Goal: Book appointment/travel/reservation

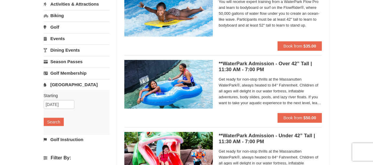
scroll to position [75, 0]
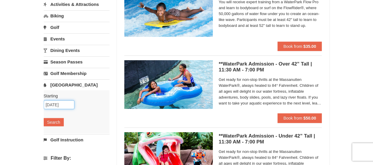
click at [56, 104] on input "[DATE]" at bounding box center [59, 104] width 31 height 9
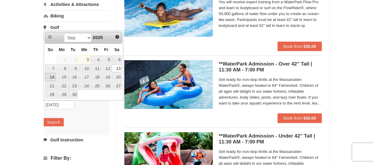
click at [52, 76] on link "14" at bounding box center [50, 77] width 10 height 8
type input "[DATE]"
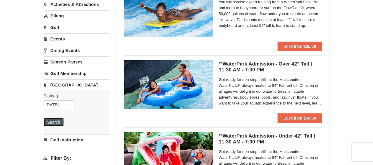
click at [57, 118] on button "Search" at bounding box center [54, 122] width 20 height 8
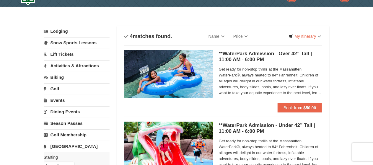
scroll to position [14, 0]
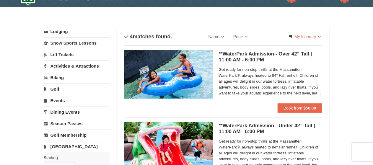
click at [306, 92] on span "Get ready for non-stop thrills at the Massanutten WaterPark®, always heated to …" at bounding box center [270, 82] width 103 height 30
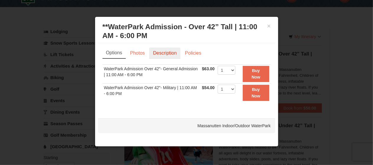
click at [167, 53] on link "Description" at bounding box center [164, 53] width 31 height 11
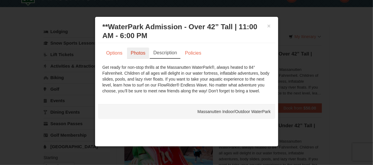
click at [137, 52] on link "Photos" at bounding box center [138, 53] width 22 height 11
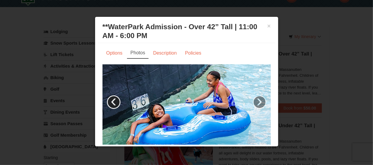
click at [115, 98] on link "‹" at bounding box center [114, 102] width 14 height 14
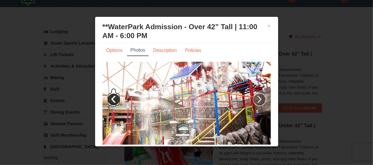
scroll to position [2, 0]
click at [114, 97] on link "‹" at bounding box center [114, 100] width 14 height 14
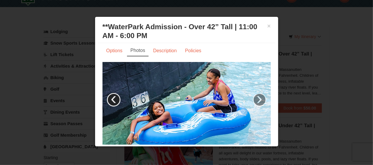
click at [114, 97] on link "‹" at bounding box center [114, 100] width 14 height 14
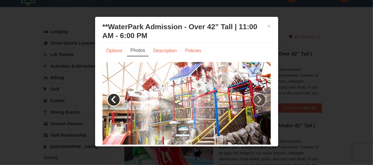
click at [114, 97] on link "‹" at bounding box center [114, 100] width 14 height 14
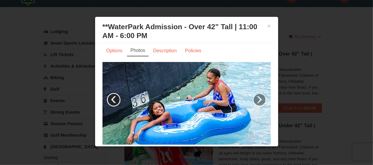
click at [114, 97] on link "‹" at bounding box center [114, 100] width 14 height 14
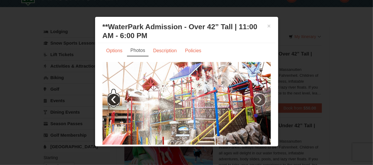
scroll to position [17, 0]
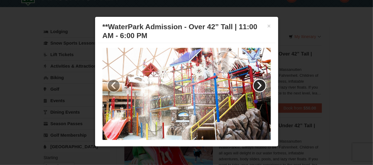
click at [253, 86] on link "›" at bounding box center [260, 86] width 14 height 14
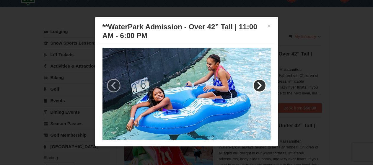
click at [253, 86] on link "›" at bounding box center [260, 86] width 14 height 14
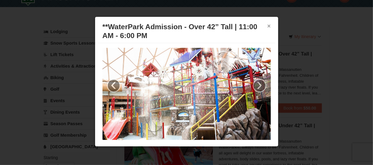
click at [267, 24] on button "×" at bounding box center [269, 26] width 4 height 6
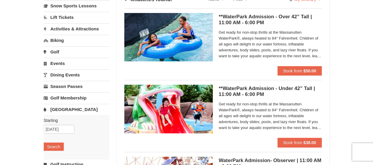
scroll to position [51, 0]
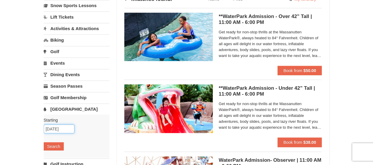
click at [55, 127] on input "[DATE]" at bounding box center [59, 129] width 31 height 9
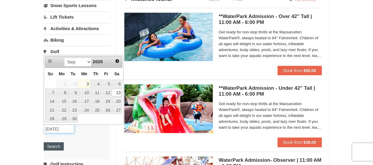
type input "09/13/2025"
click at [57, 145] on button "Search" at bounding box center [54, 146] width 20 height 8
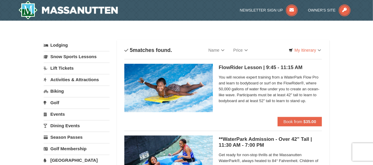
click at [68, 78] on link "Activities & Attractions" at bounding box center [77, 79] width 66 height 11
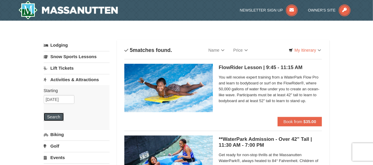
click at [57, 117] on button "Search" at bounding box center [54, 117] width 20 height 8
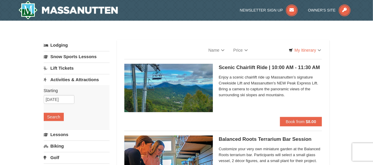
select select "9"
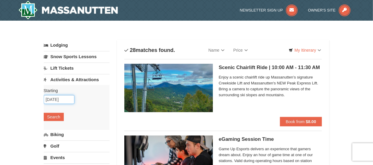
click at [55, 100] on input "[DATE]" at bounding box center [59, 99] width 31 height 9
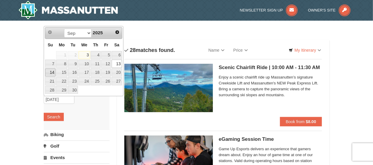
click at [51, 71] on link "14" at bounding box center [50, 72] width 10 height 8
type input "[DATE]"
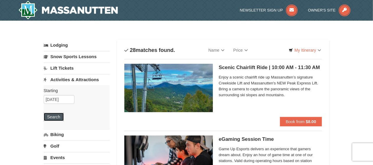
click at [56, 115] on button "Search" at bounding box center [54, 117] width 20 height 8
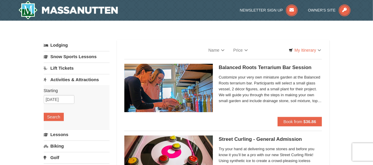
select select "9"
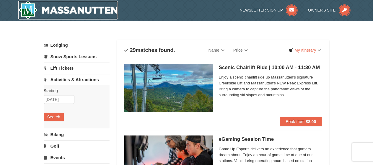
click at [72, 10] on img at bounding box center [68, 10] width 100 height 19
